Goal: Find specific page/section: Find specific page/section

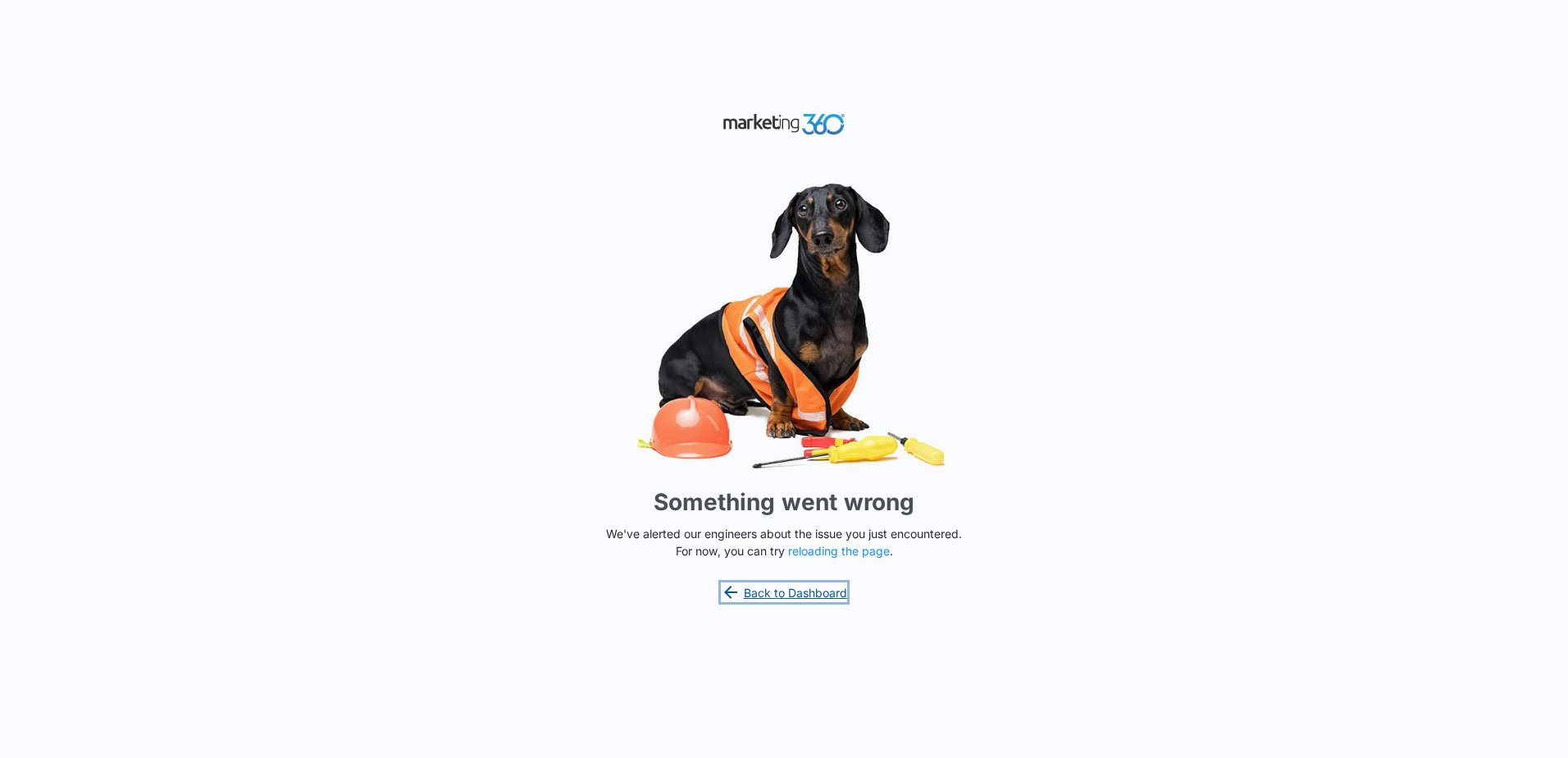
click at [816, 596] on link "Back to Dashboard" at bounding box center [784, 592] width 126 height 20
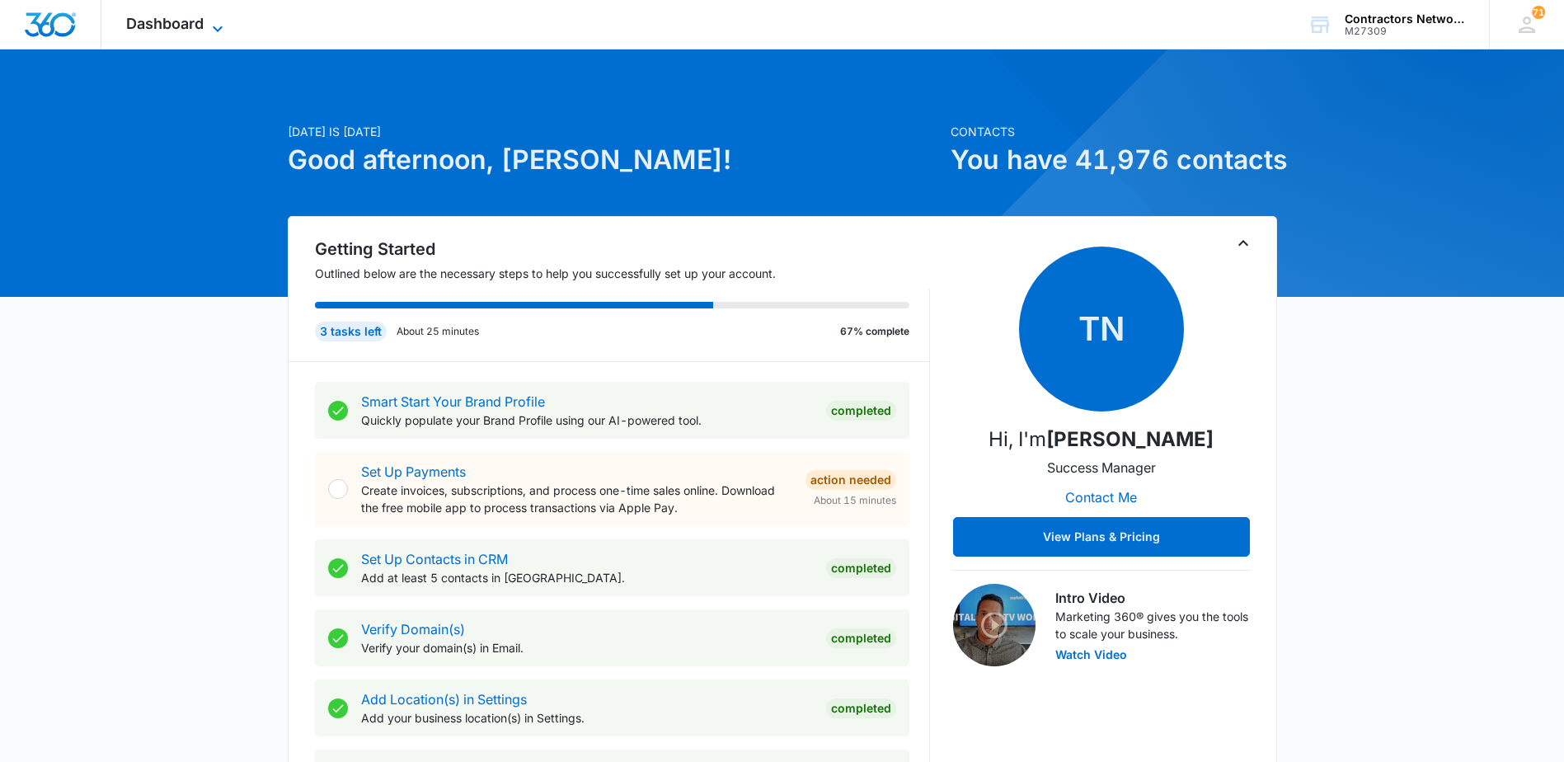
click at [220, 26] on icon at bounding box center [218, 29] width 20 height 20
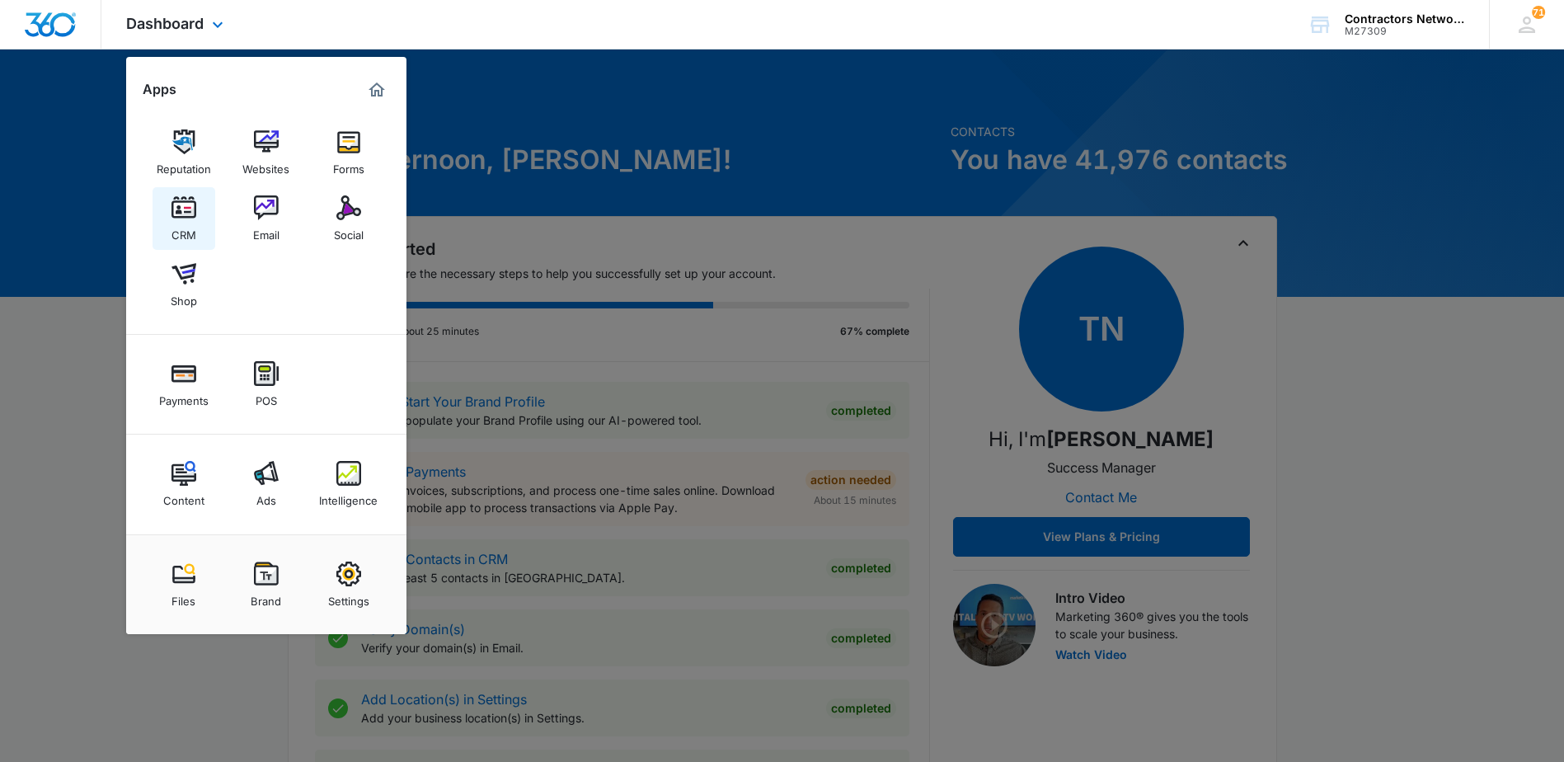
click at [181, 211] on img at bounding box center [183, 207] width 25 height 25
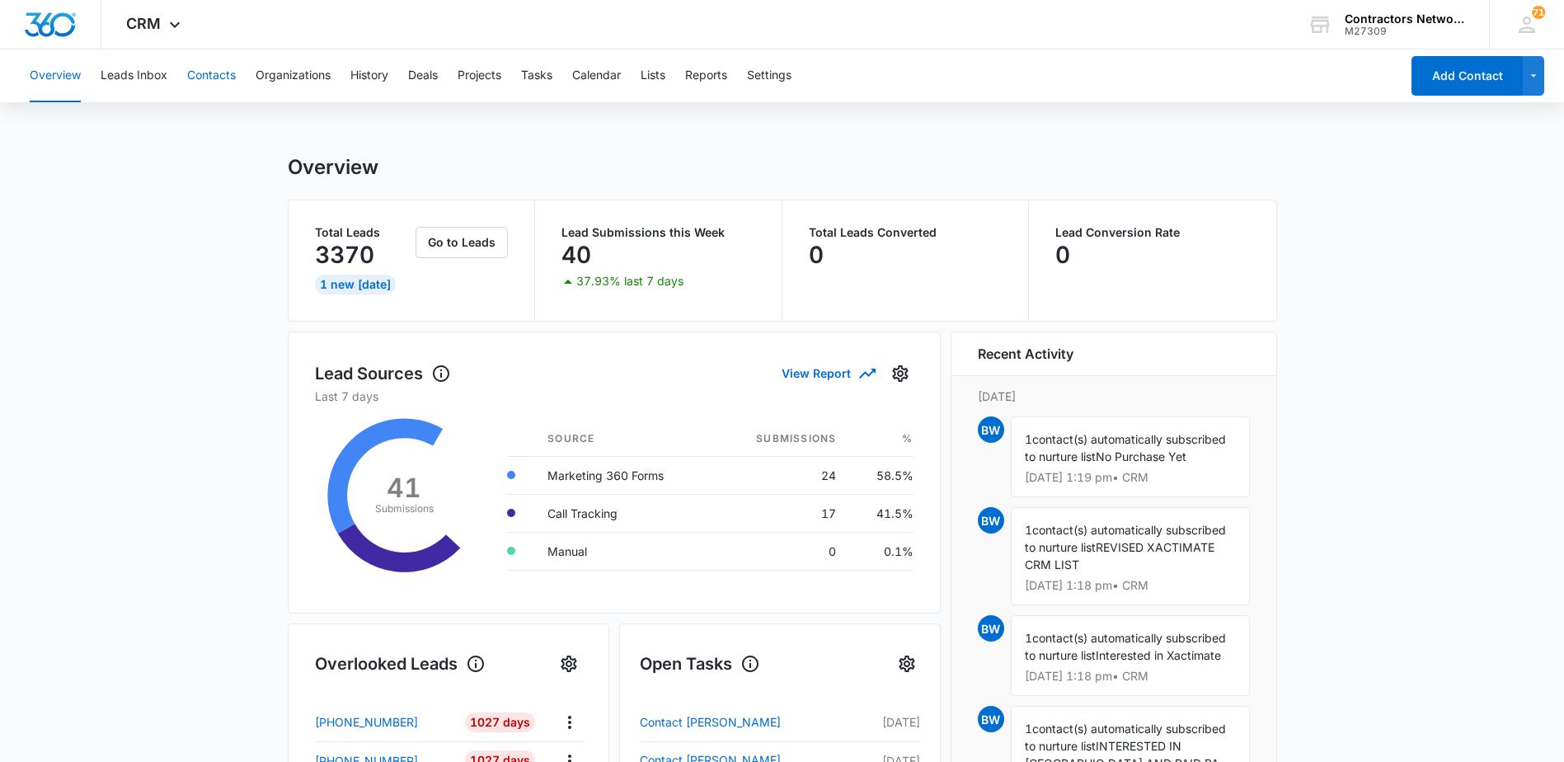
click at [223, 75] on button "Contacts" at bounding box center [211, 75] width 49 height 53
